Goal: Transaction & Acquisition: Purchase product/service

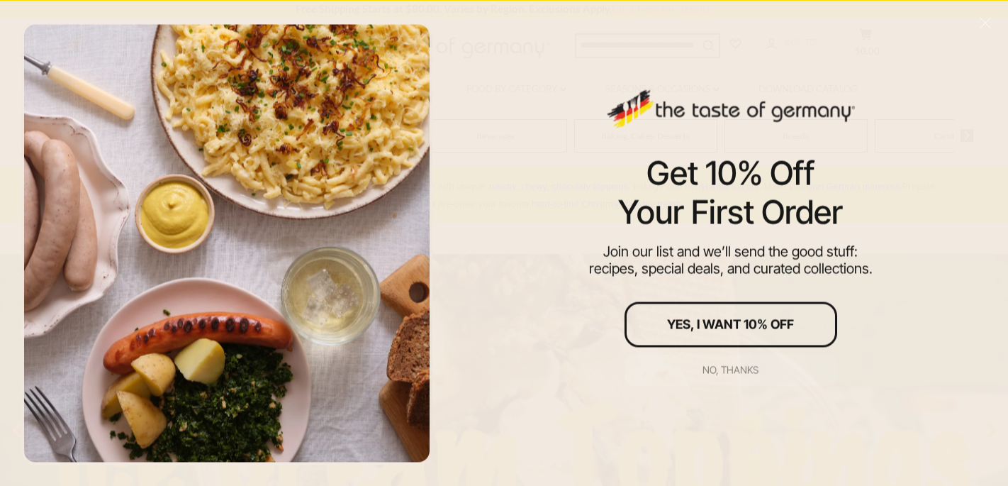
click at [723, 367] on div "No, thanks" at bounding box center [731, 370] width 56 height 10
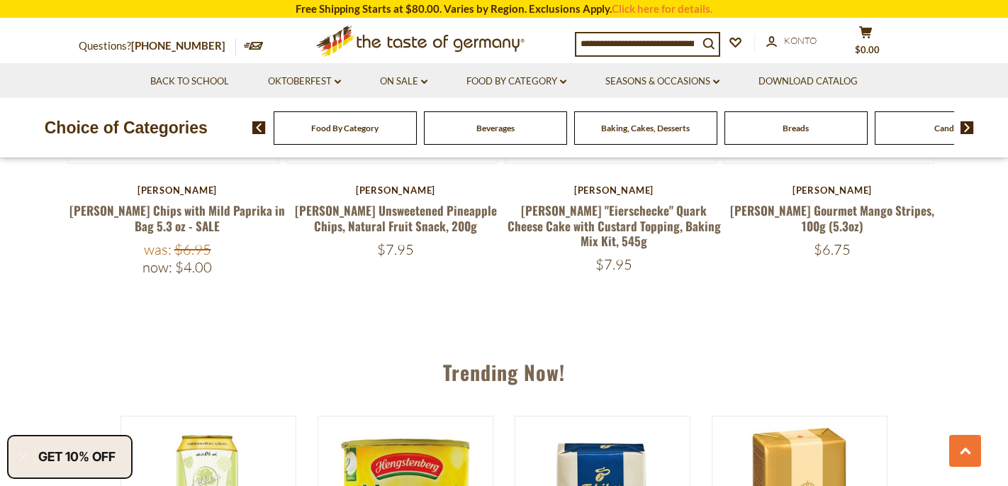
scroll to position [1284, 0]
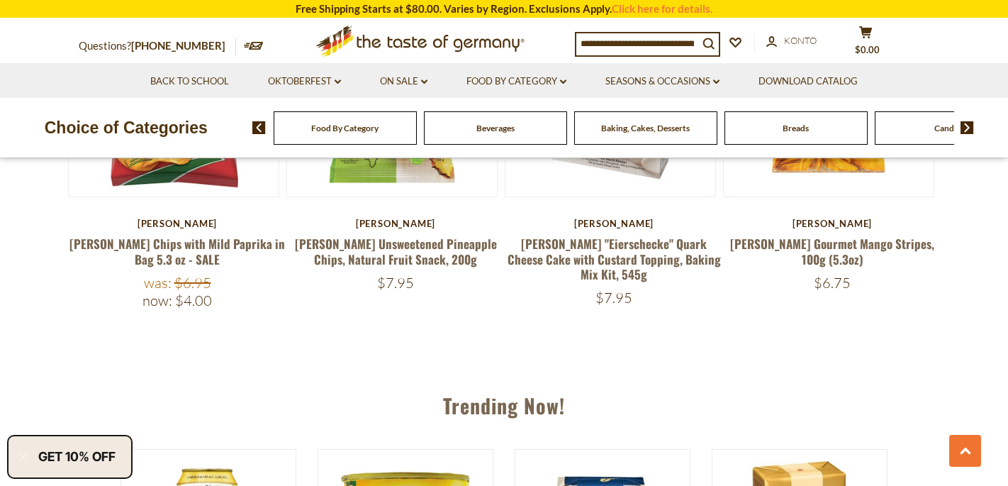
click at [968, 130] on img at bounding box center [967, 127] width 13 height 13
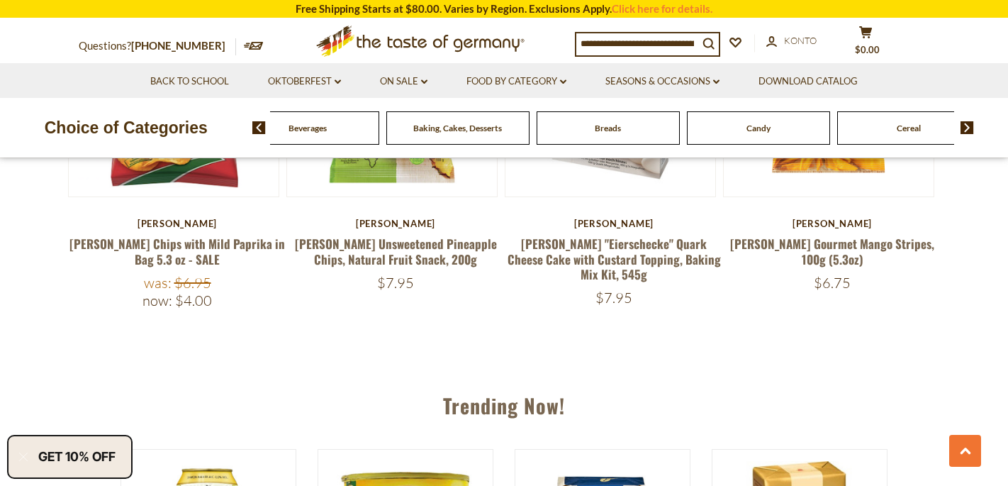
click at [968, 130] on img at bounding box center [967, 127] width 13 height 13
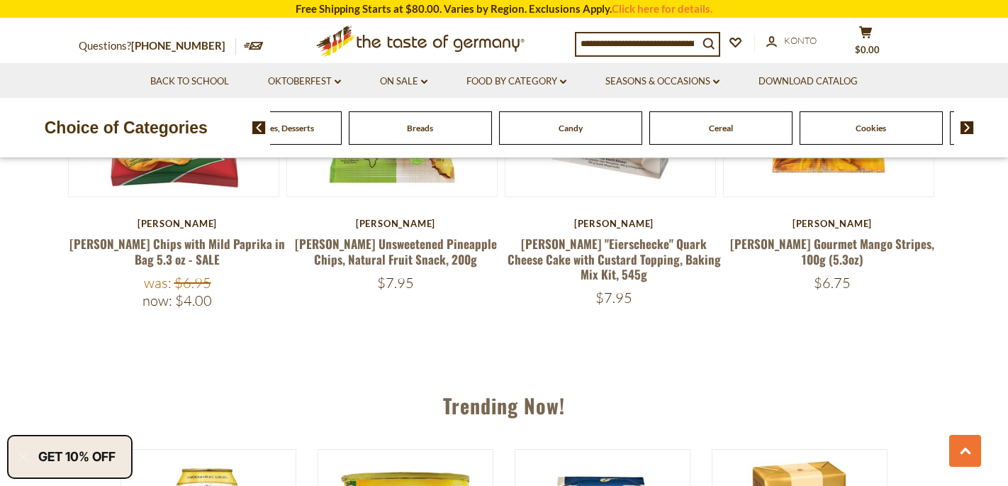
click at [968, 130] on img at bounding box center [967, 127] width 13 height 13
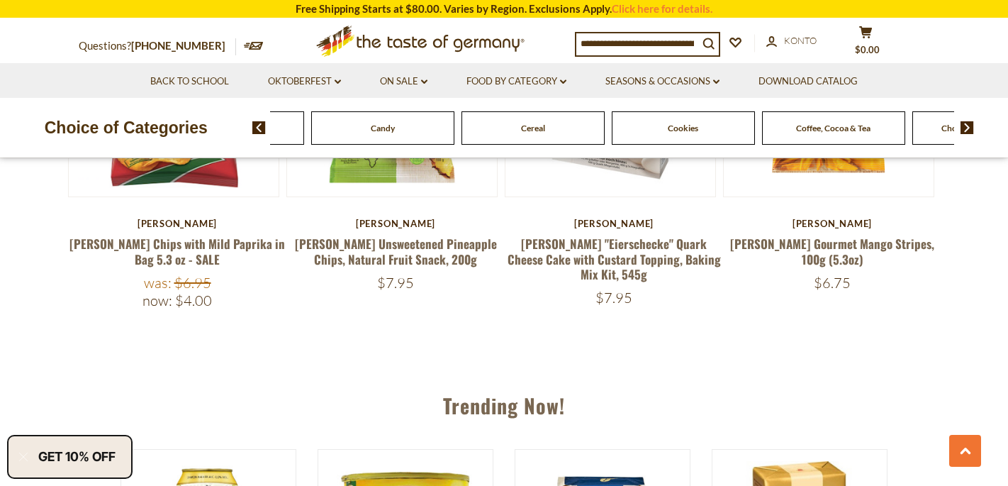
click at [968, 130] on img at bounding box center [967, 127] width 13 height 13
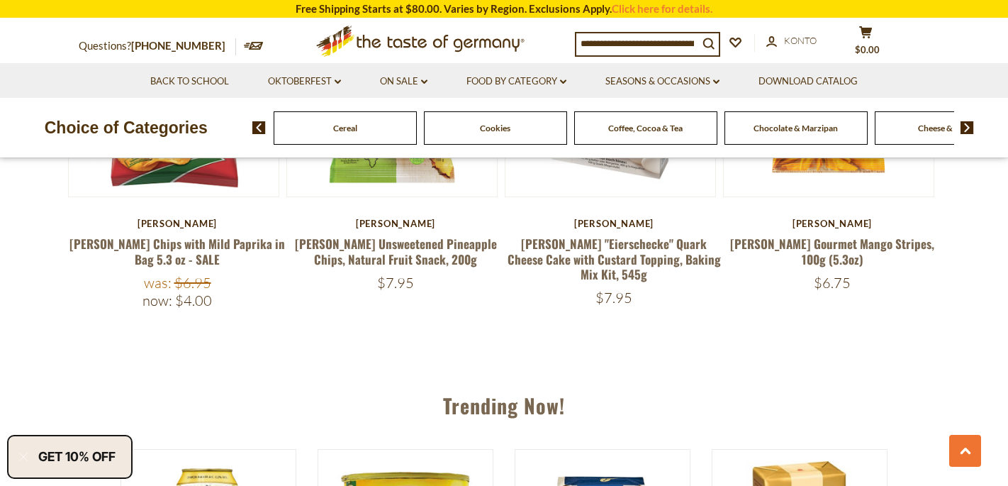
click at [968, 130] on img at bounding box center [967, 127] width 13 height 13
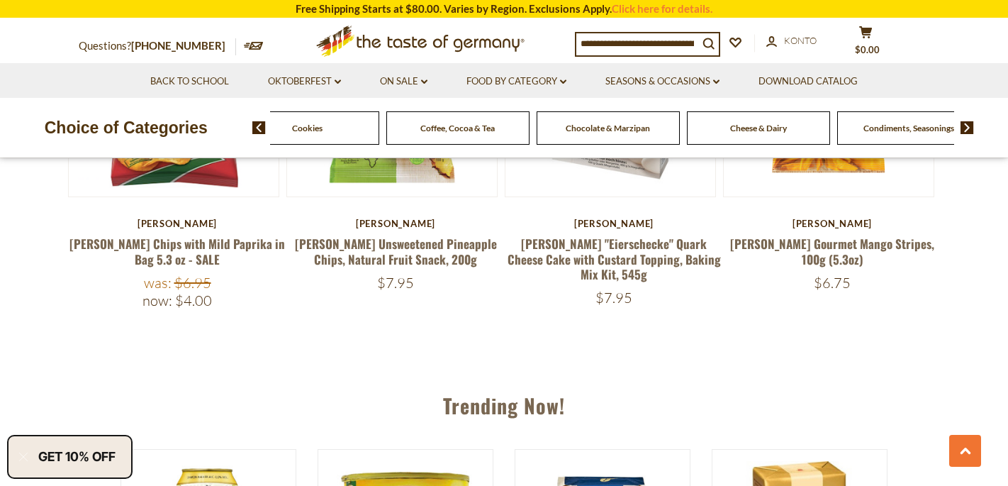
click at [968, 130] on img at bounding box center [967, 127] width 13 height 13
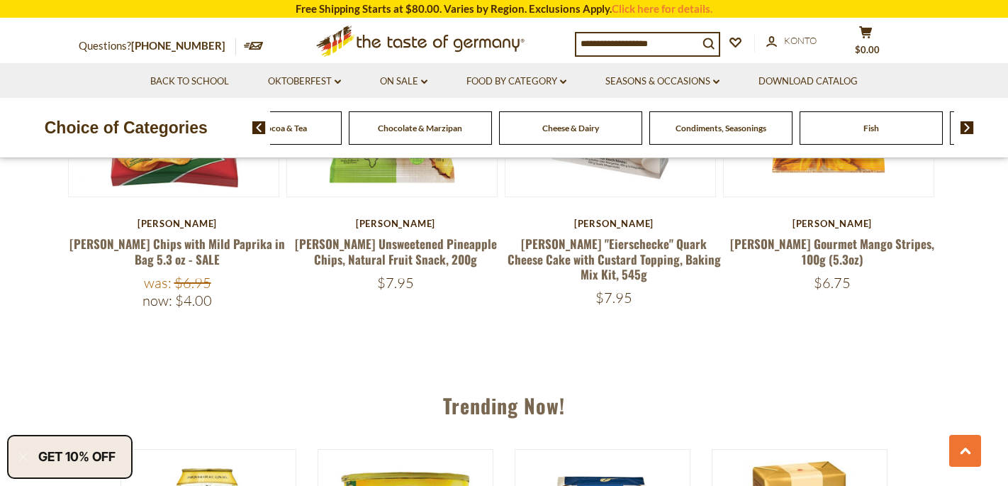
click at [968, 130] on img at bounding box center [967, 127] width 13 height 13
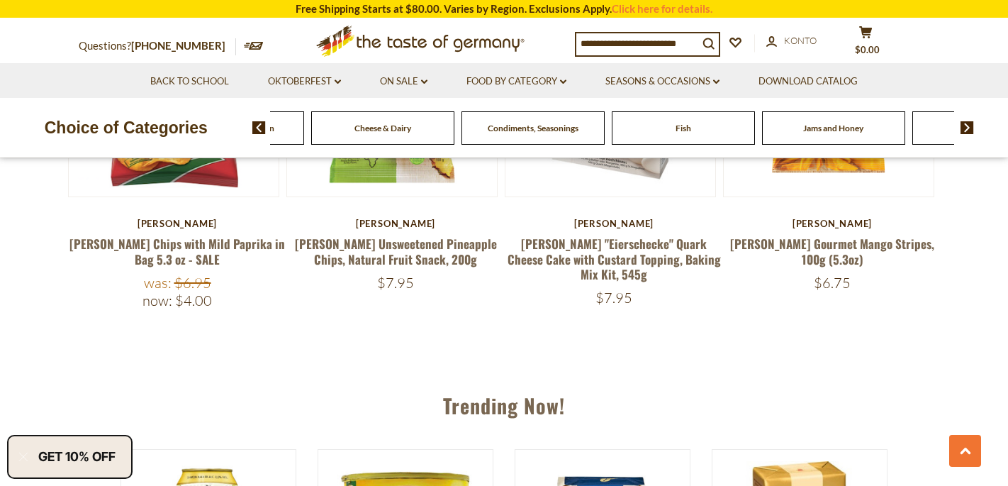
click at [968, 130] on img at bounding box center [967, 127] width 13 height 13
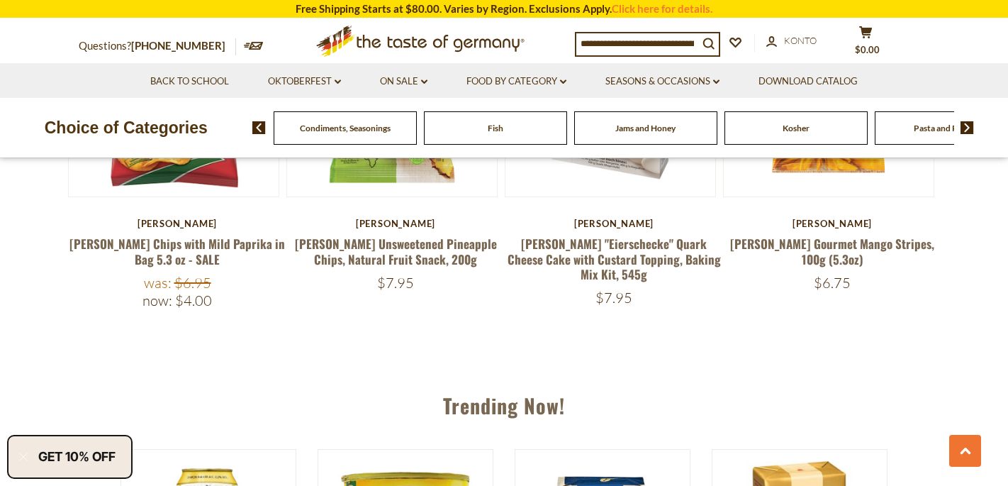
click at [968, 130] on img at bounding box center [967, 127] width 13 height 13
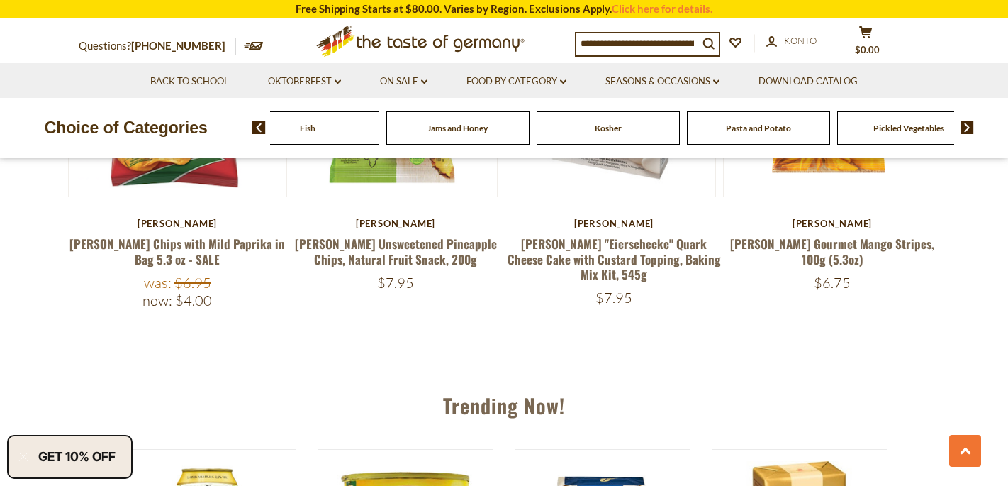
click at [968, 130] on img at bounding box center [967, 127] width 13 height 13
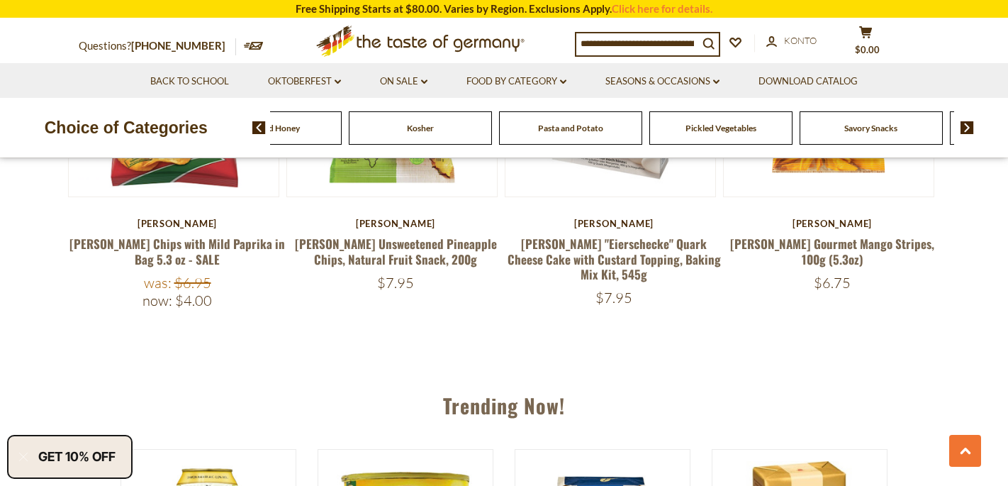
click at [968, 130] on img at bounding box center [967, 127] width 13 height 13
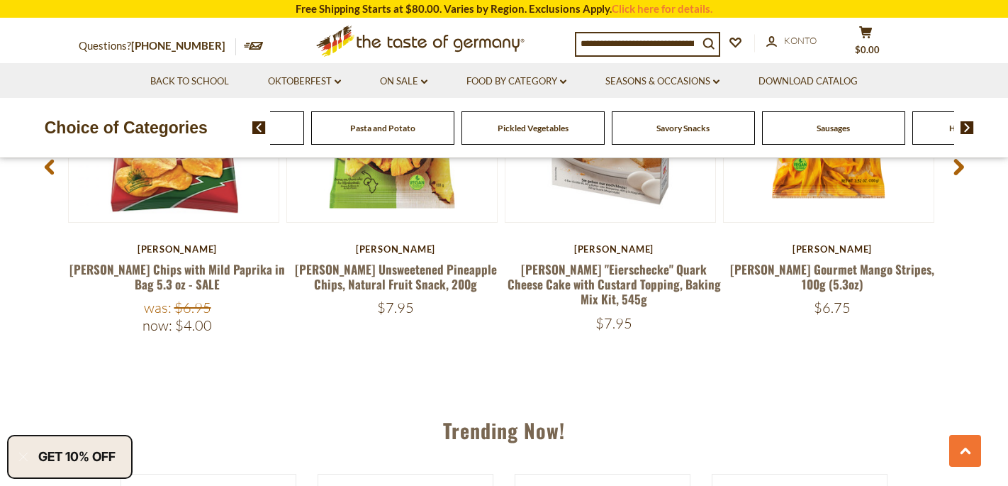
click at [968, 130] on img at bounding box center [967, 127] width 13 height 13
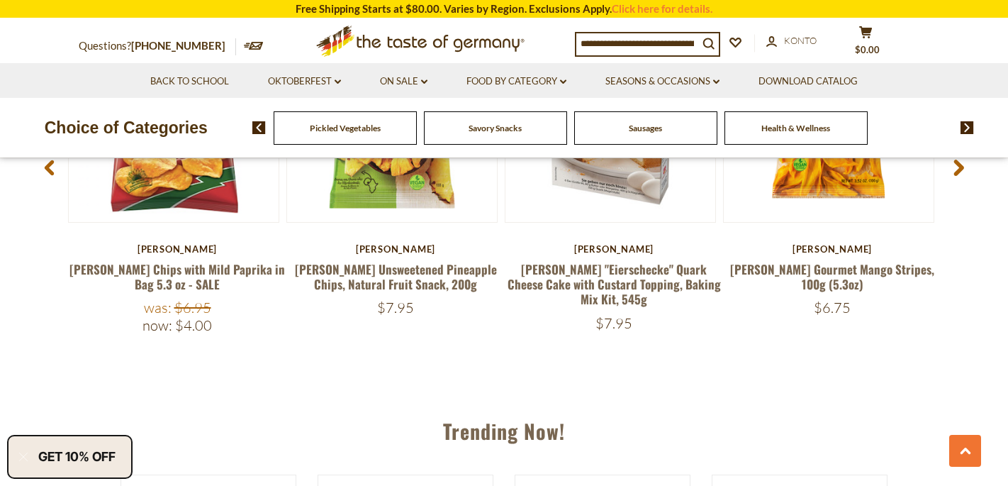
click at [968, 130] on img at bounding box center [967, 127] width 13 height 13
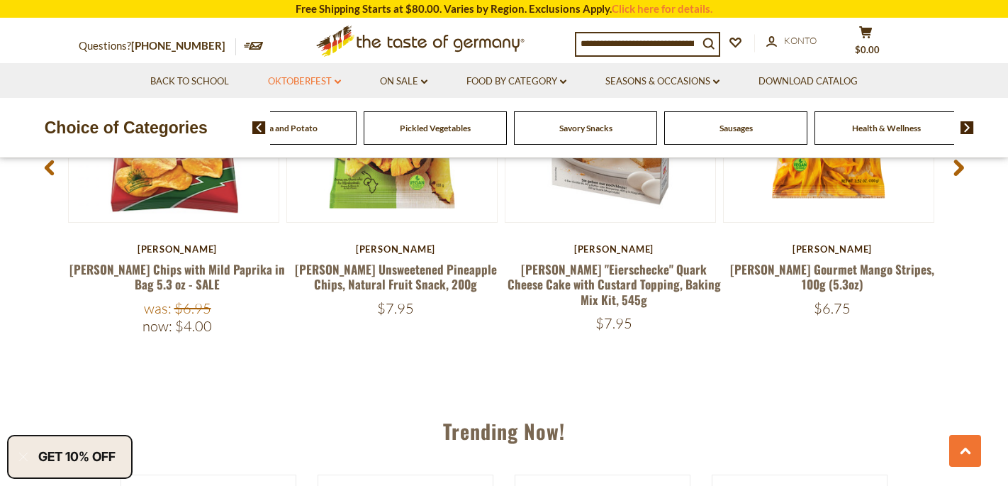
click at [331, 81] on link "Oktoberfest dropdown_arrow" at bounding box center [304, 82] width 73 height 16
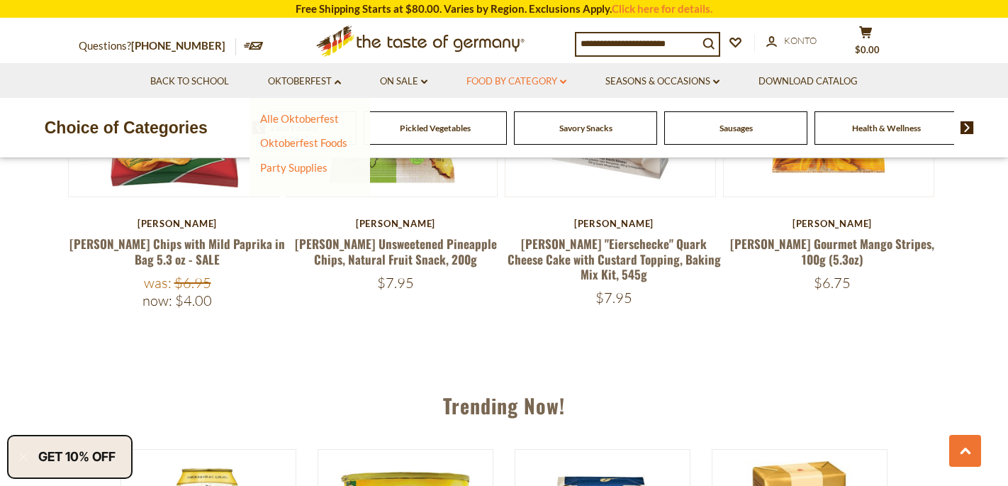
click at [567, 81] on icon "dropdown_arrow" at bounding box center [563, 81] width 6 height 5
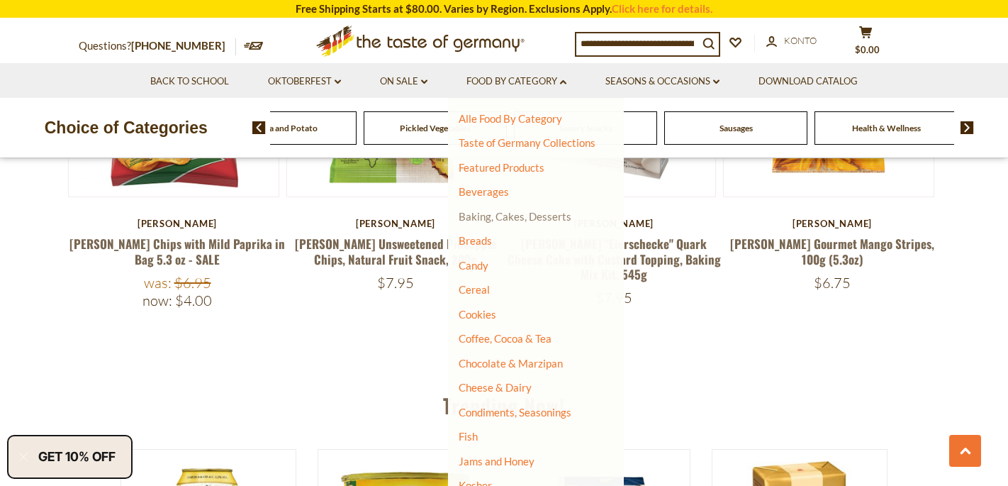
click at [520, 214] on link "Baking, Cakes, Desserts" at bounding box center [515, 216] width 113 height 13
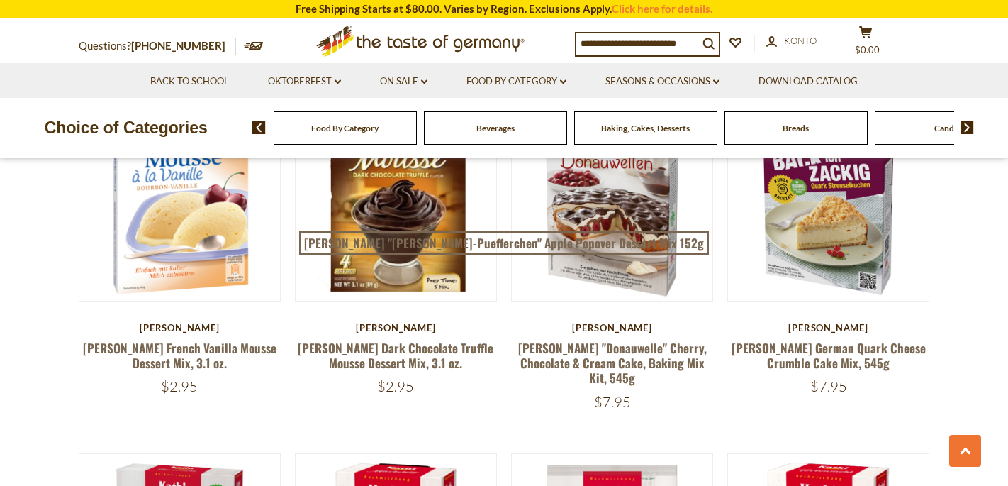
scroll to position [1213, 0]
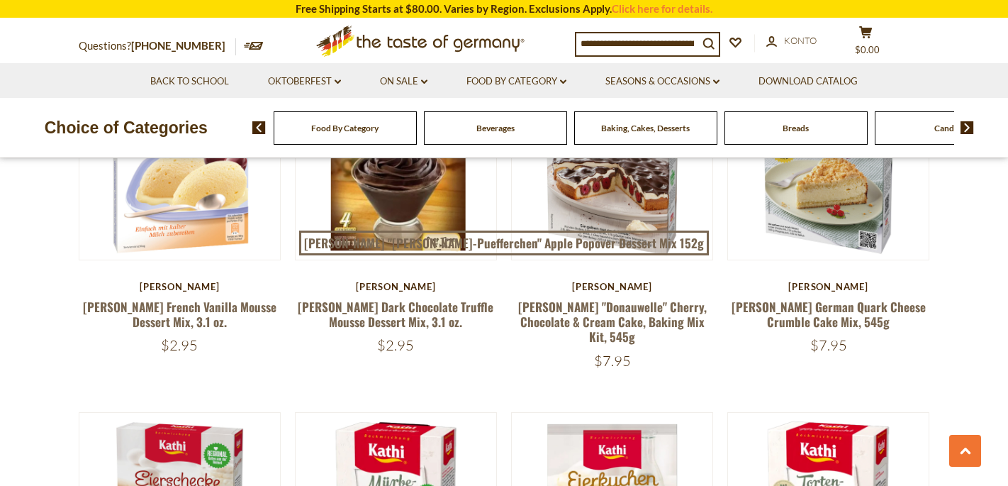
click at [623, 45] on input at bounding box center [638, 43] width 122 height 20
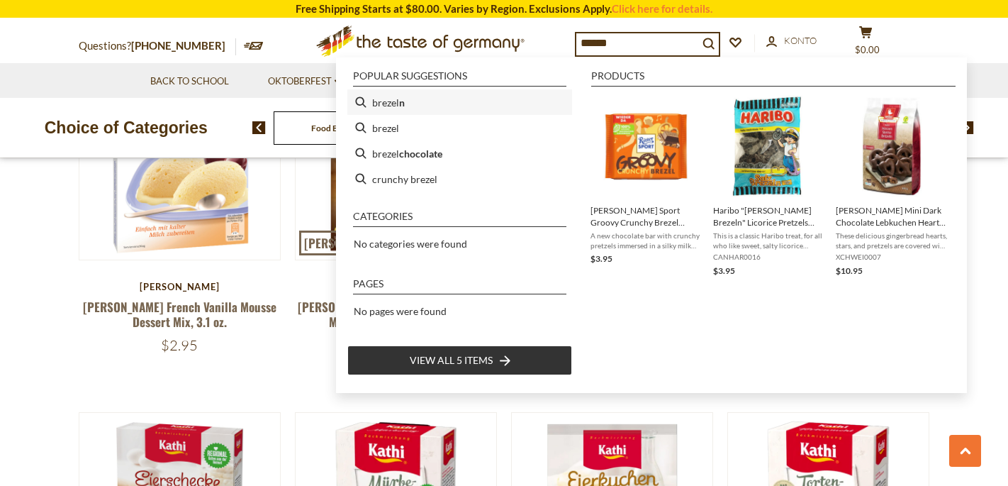
click at [392, 101] on li "brezel n" at bounding box center [460, 102] width 225 height 26
type input "*******"
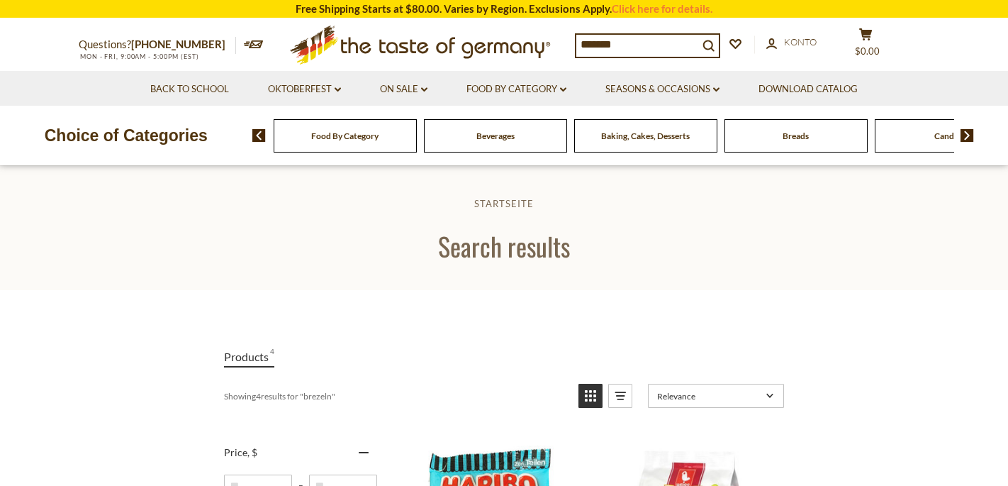
click at [632, 39] on input "*******" at bounding box center [638, 45] width 122 height 20
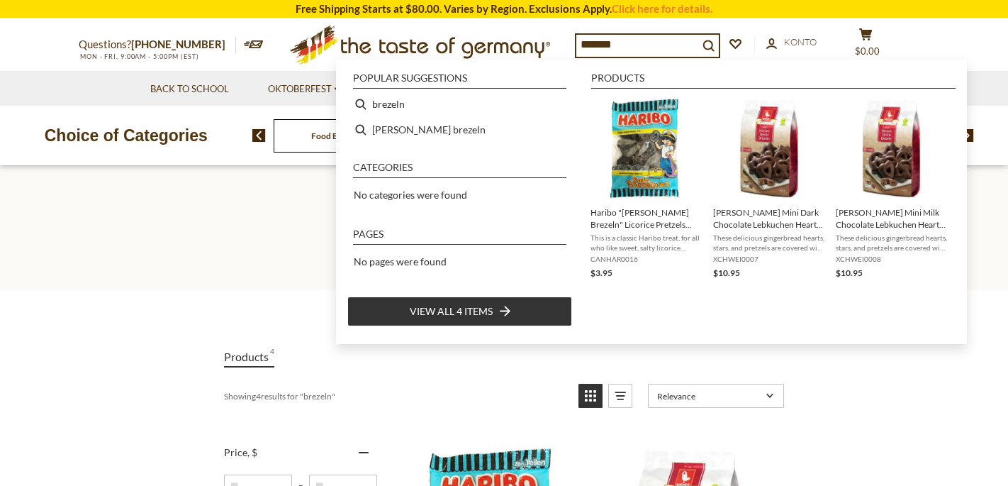
click at [632, 39] on input "*******" at bounding box center [638, 45] width 122 height 20
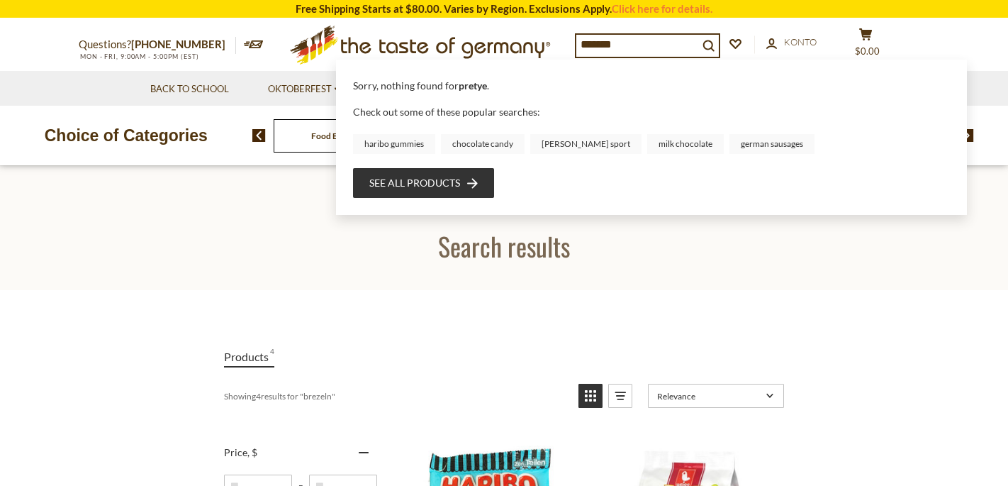
type input "********"
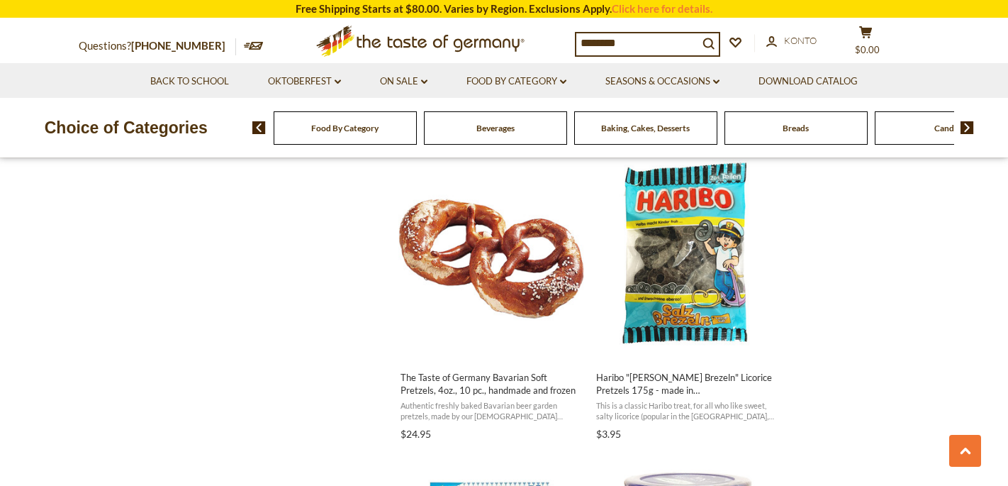
scroll to position [1526, 0]
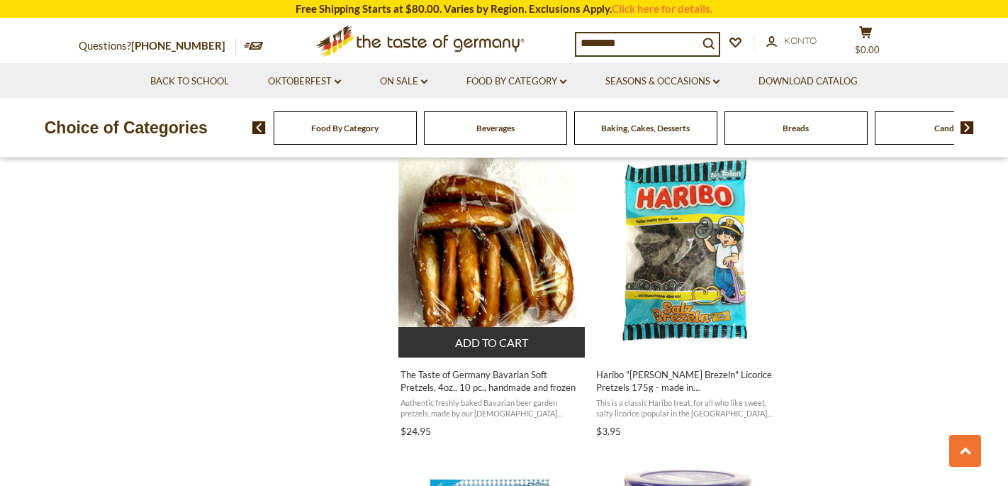
click at [490, 377] on span "The Taste of Germany Bavarian Soft Pretzels, 4oz., 10 pc., handmade and frozen" at bounding box center [493, 381] width 184 height 26
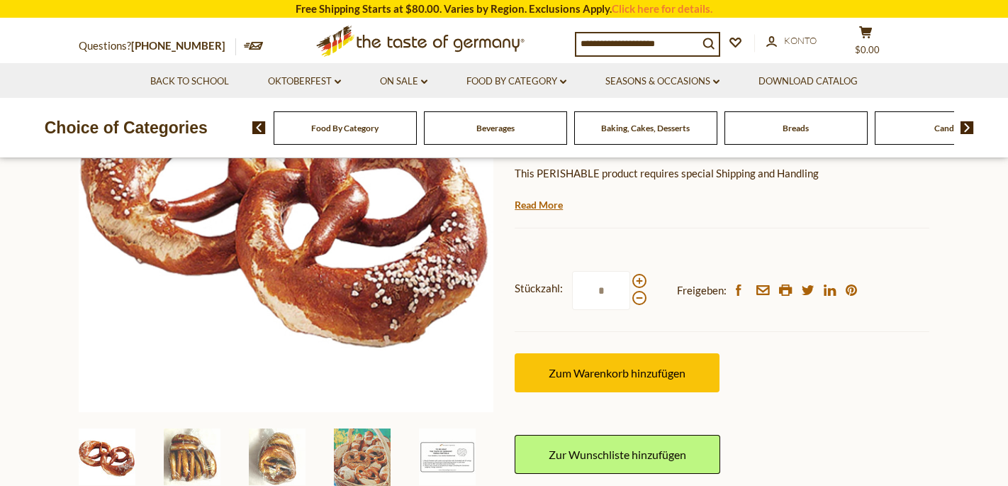
scroll to position [161, 0]
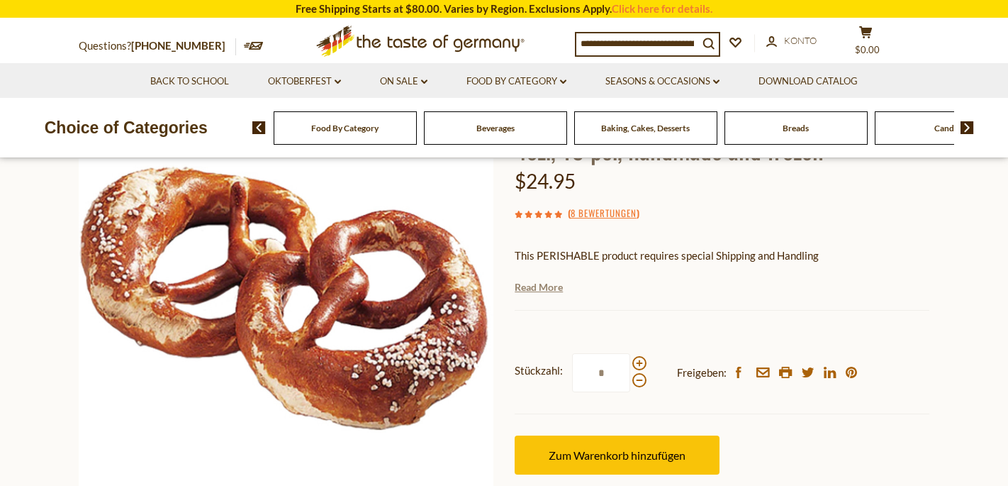
click at [543, 290] on link "Read More" at bounding box center [539, 287] width 48 height 14
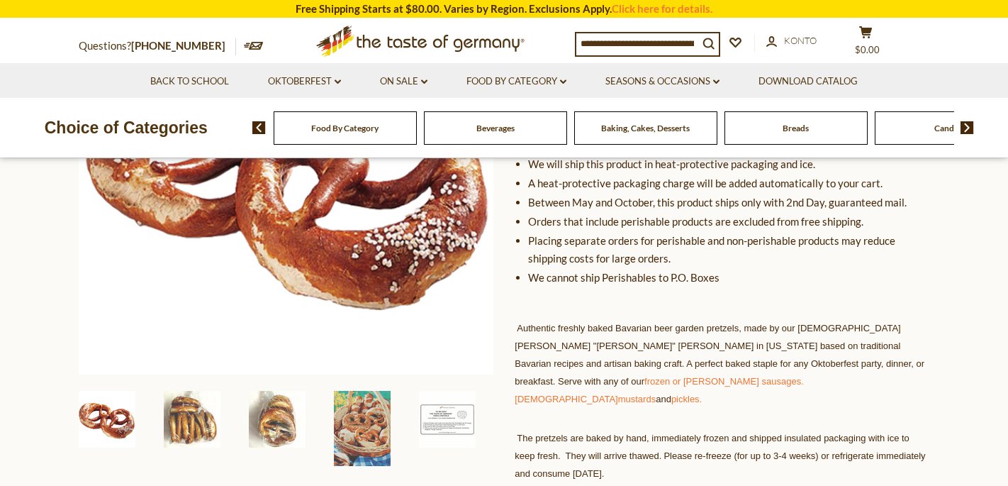
scroll to position [282, 0]
